Goal: Task Accomplishment & Management: Manage account settings

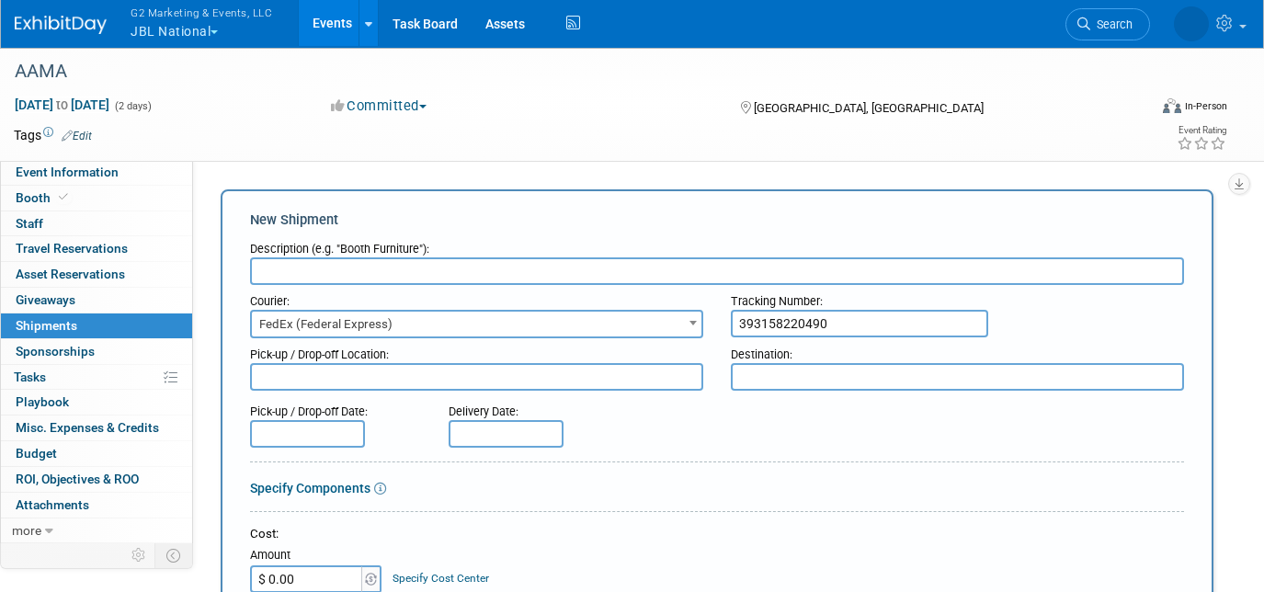
select select "206"
click at [199, 24] on button "G2 Marketing & Events, LLC JBL National" at bounding box center [212, 24] width 166 height 48
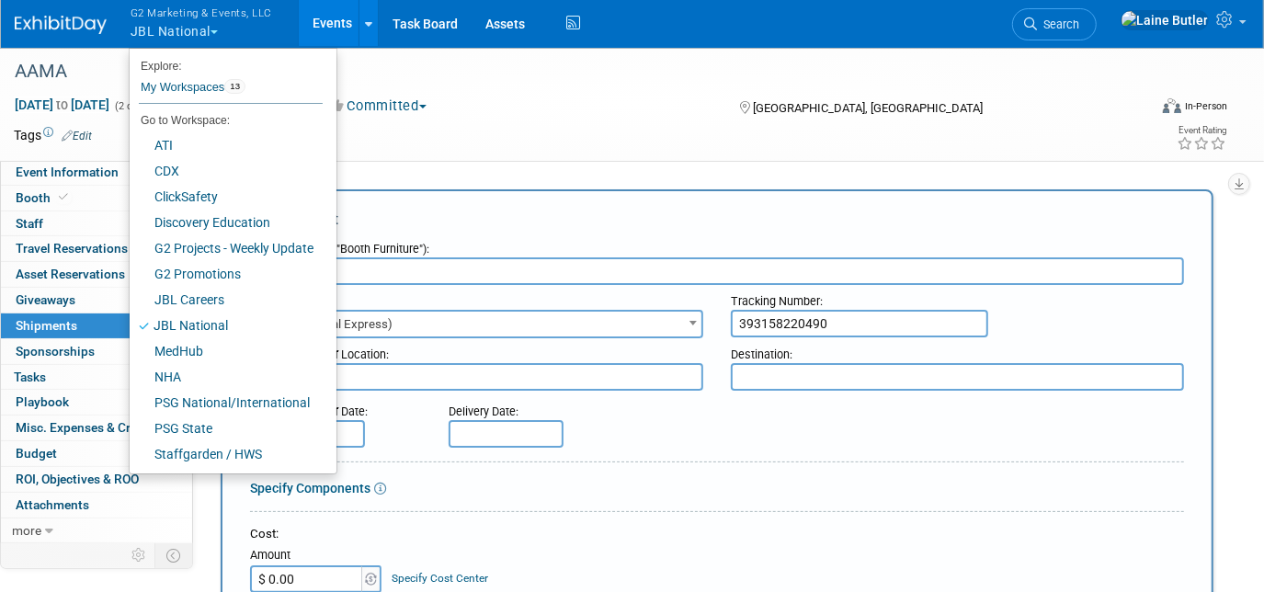
click at [485, 272] on input "text" at bounding box center [717, 271] width 934 height 28
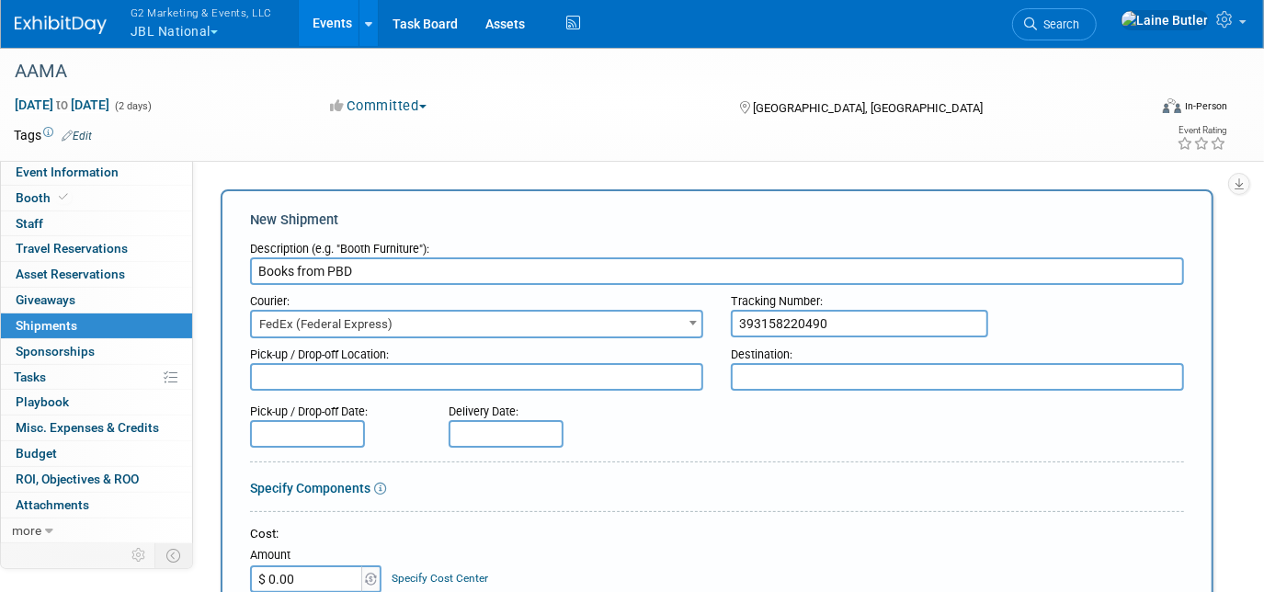
scroll to position [435, 0]
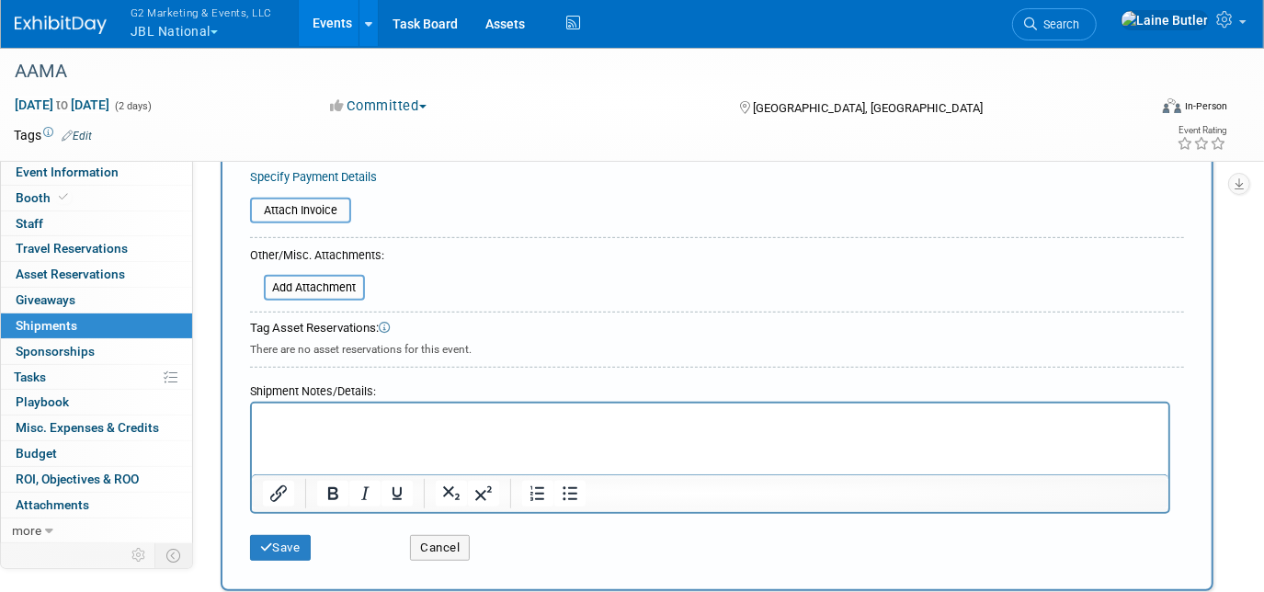
type input "Books from PBD"
click at [281, 545] on button "Save" at bounding box center [280, 548] width 61 height 26
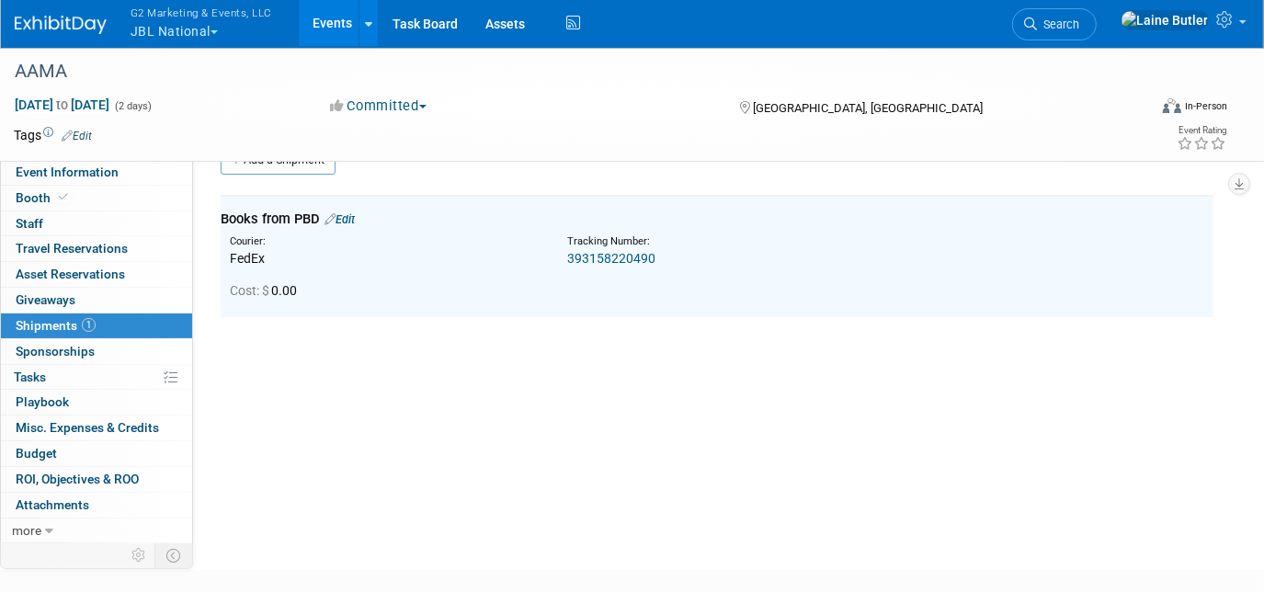
scroll to position [0, 0]
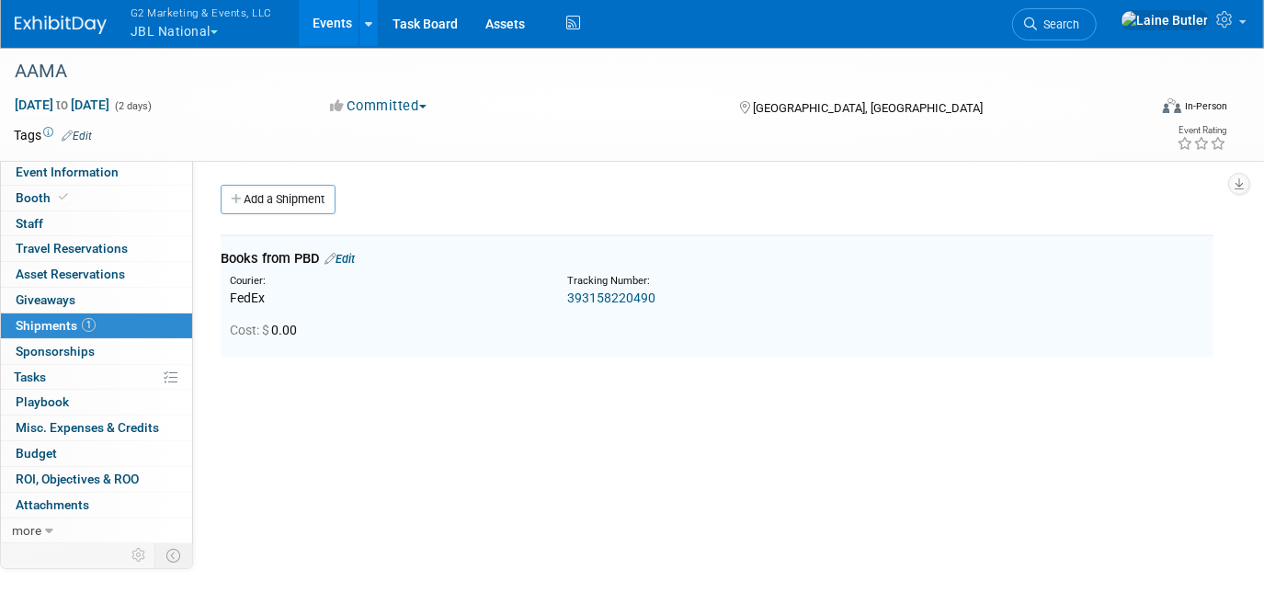
click at [175, 30] on button "G2 Marketing & Events, LLC JBL National" at bounding box center [212, 24] width 166 height 48
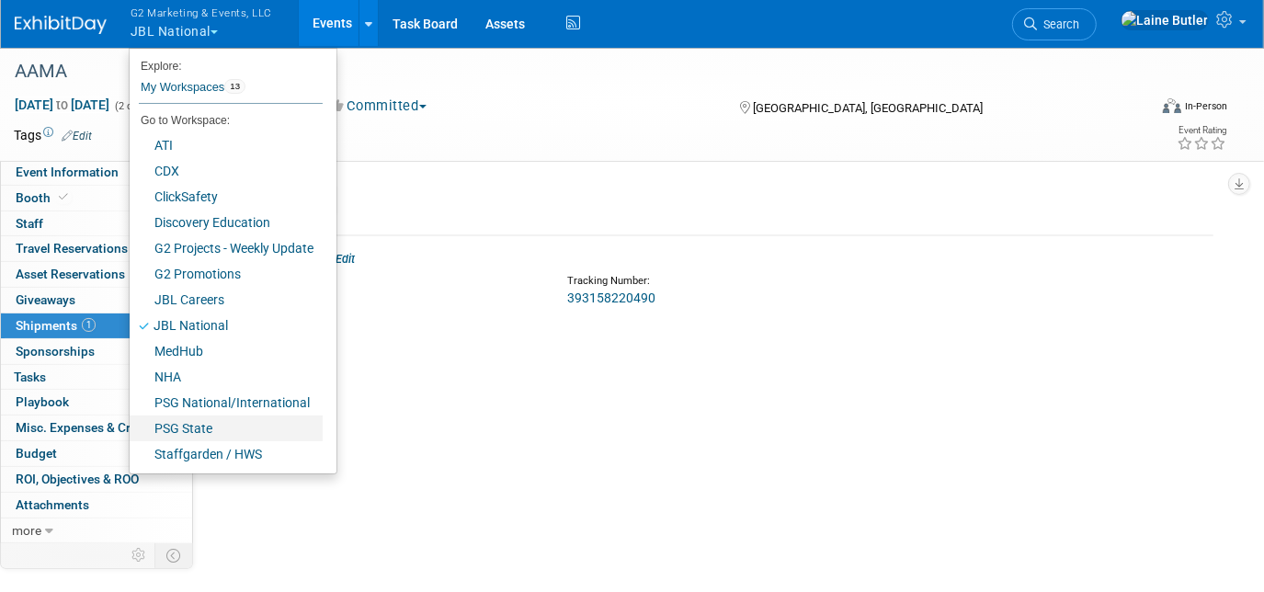
click at [176, 431] on link "PSG State" at bounding box center [226, 428] width 193 height 26
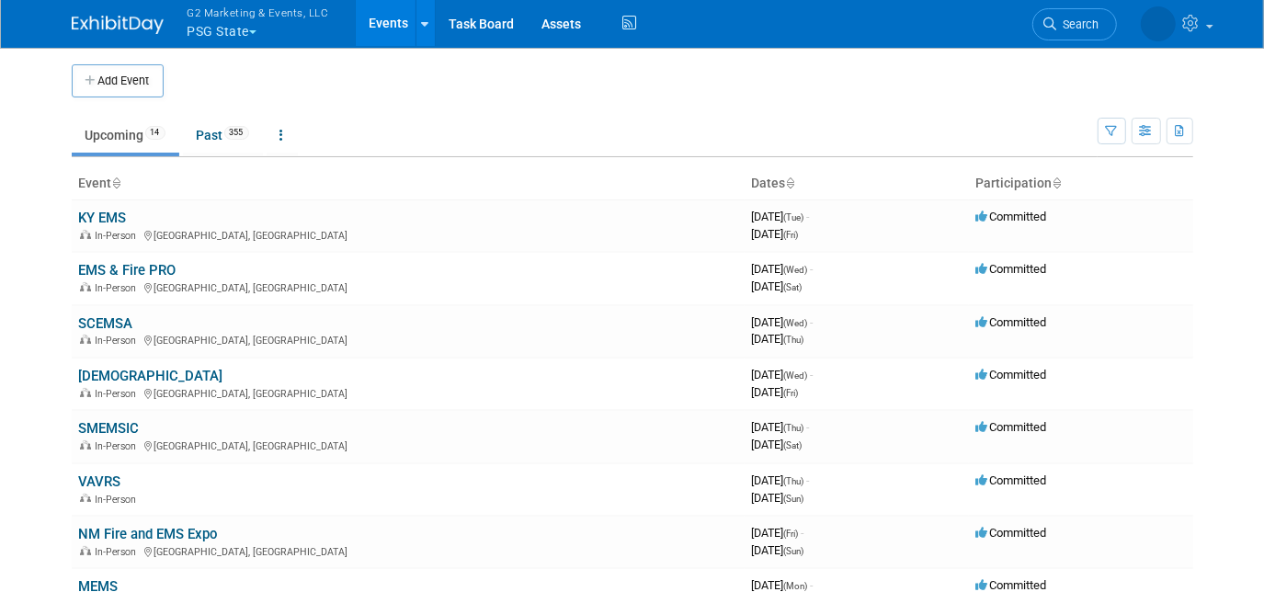
click at [105, 272] on link "EMS & Fire PRO" at bounding box center [127, 270] width 97 height 17
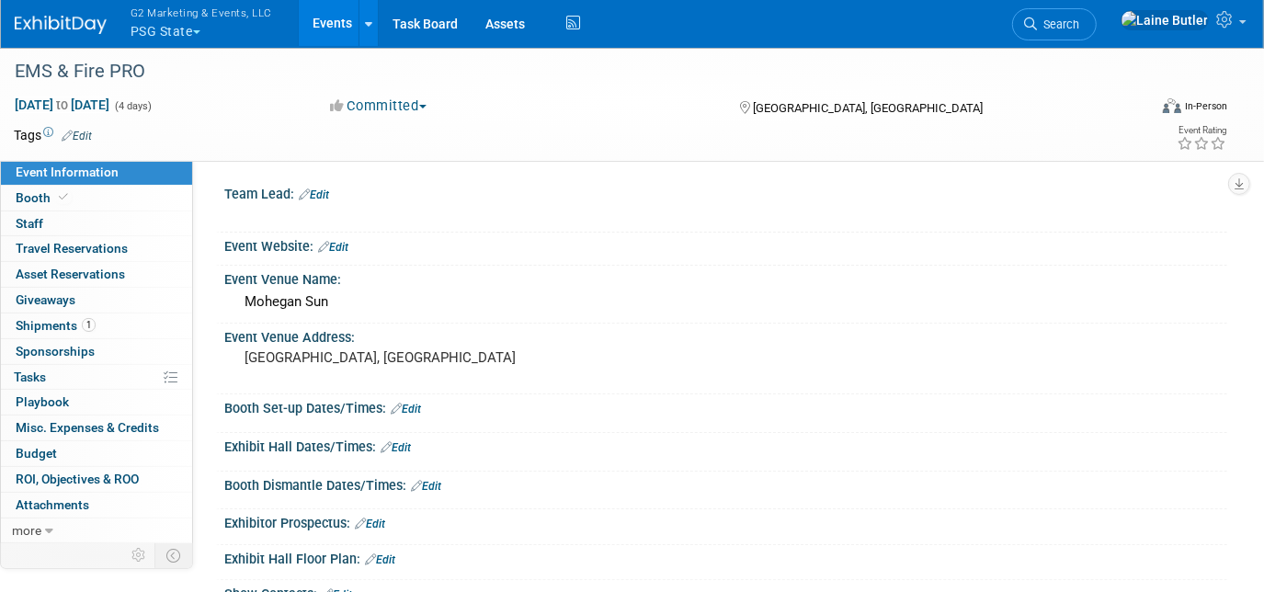
click at [98, 200] on link "Booth" at bounding box center [96, 198] width 191 height 25
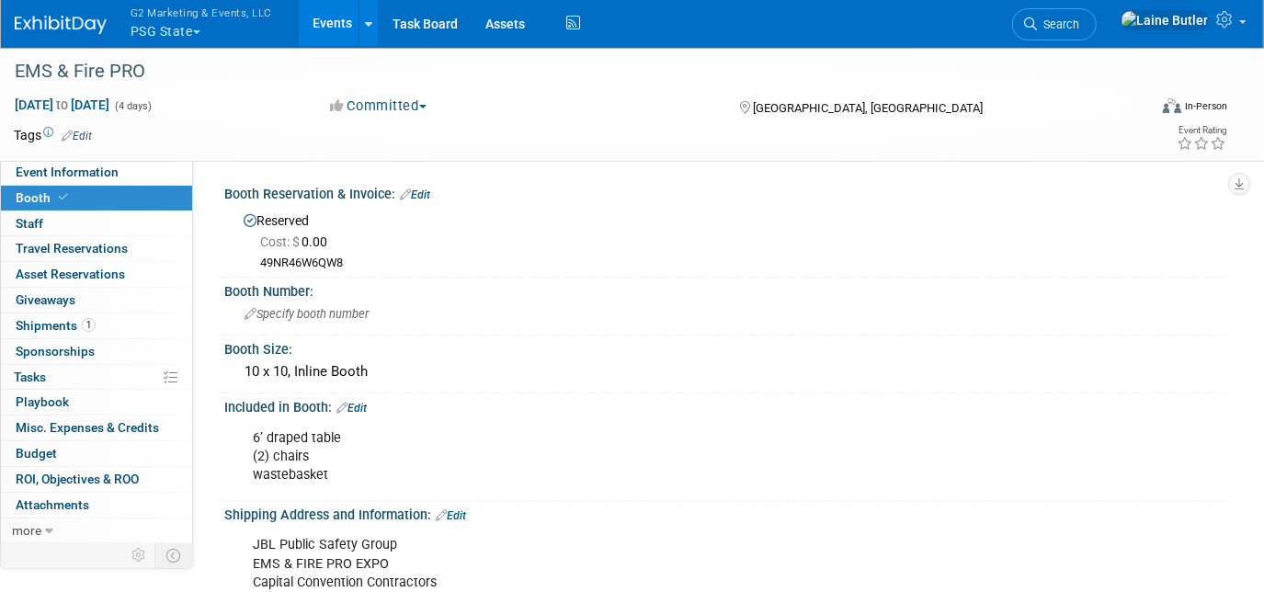
click at [130, 168] on link "Event Information" at bounding box center [96, 172] width 191 height 25
